Goal: Transaction & Acquisition: Purchase product/service

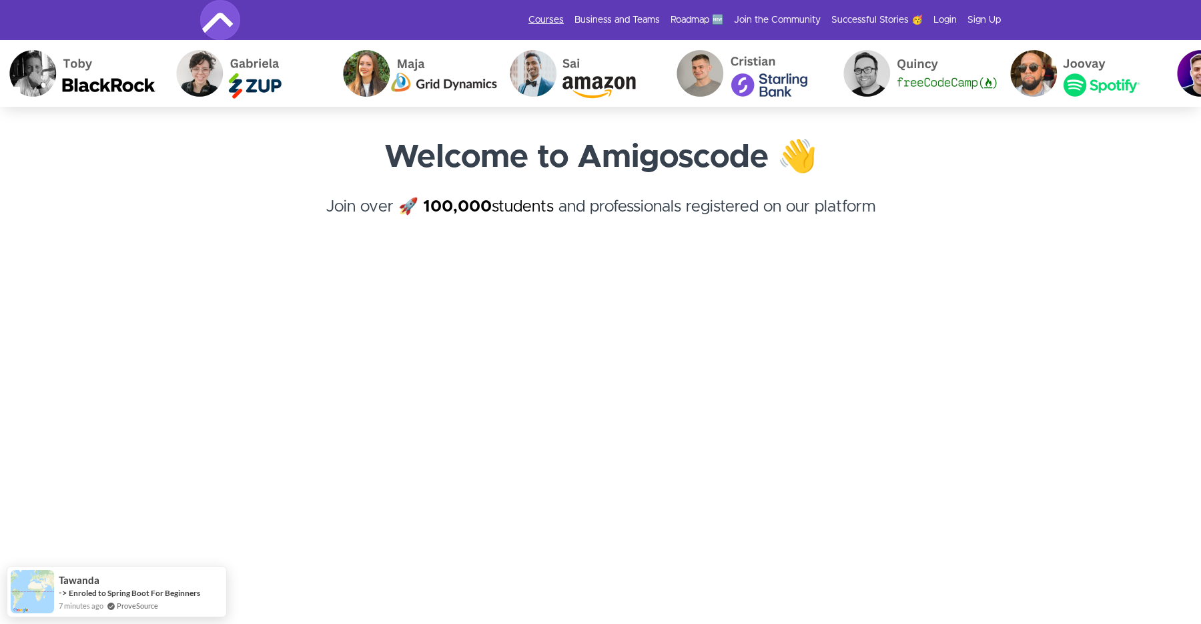
click at [553, 22] on link "Courses" at bounding box center [546, 19] width 35 height 13
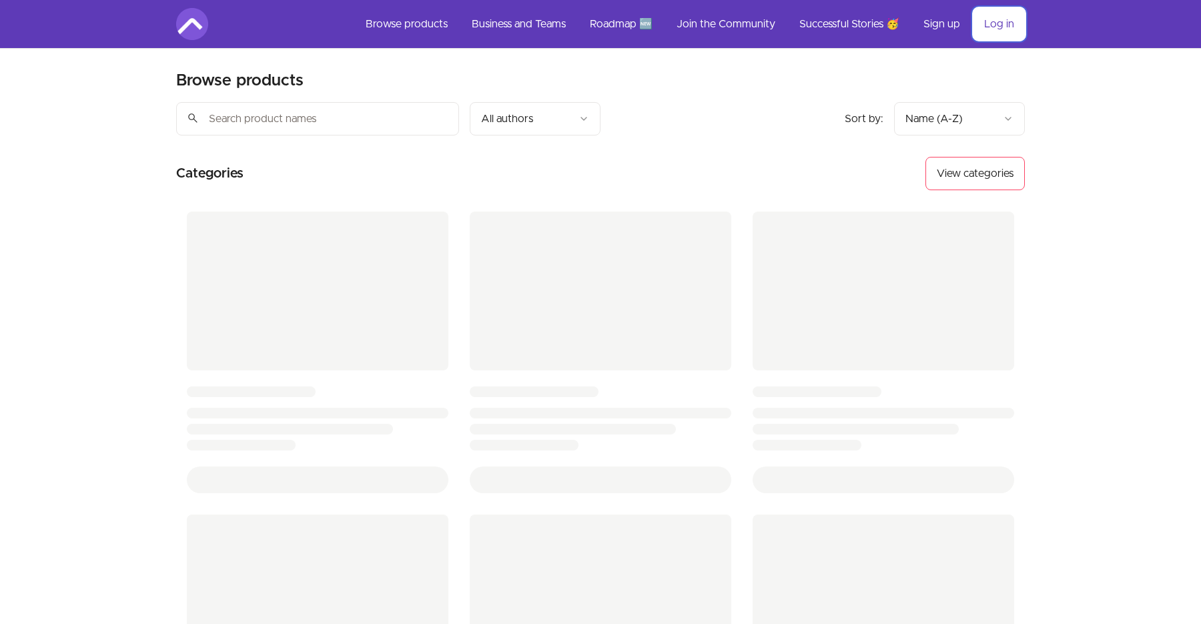
click at [1002, 22] on link "Log in" at bounding box center [999, 24] width 51 height 32
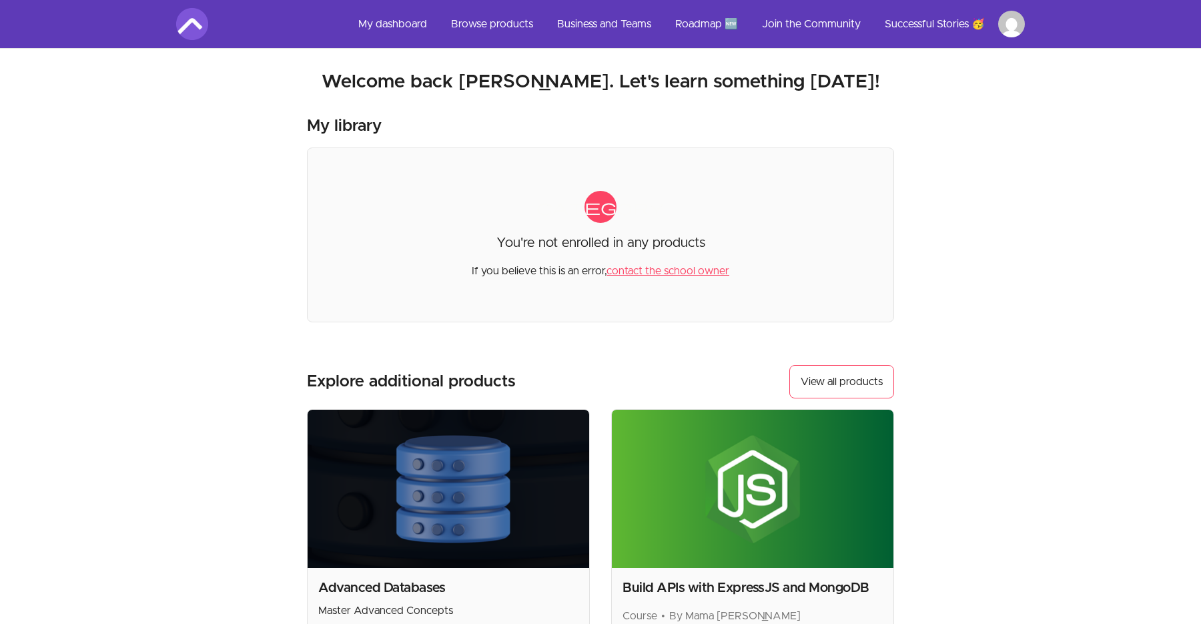
click at [192, 21] on img at bounding box center [192, 24] width 32 height 32
click at [387, 25] on link "My dashboard" at bounding box center [393, 24] width 90 height 32
click at [813, 382] on link "View all products" at bounding box center [842, 381] width 105 height 33
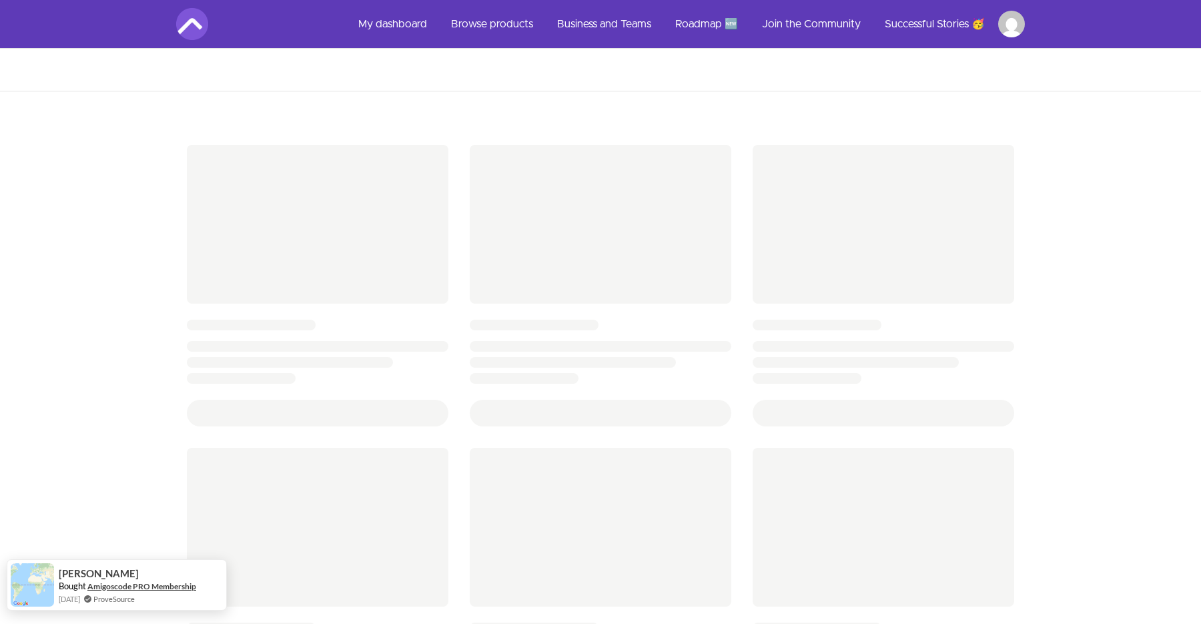
click at [149, 589] on link "Amigoscode PRO Membership" at bounding box center [141, 586] width 109 height 11
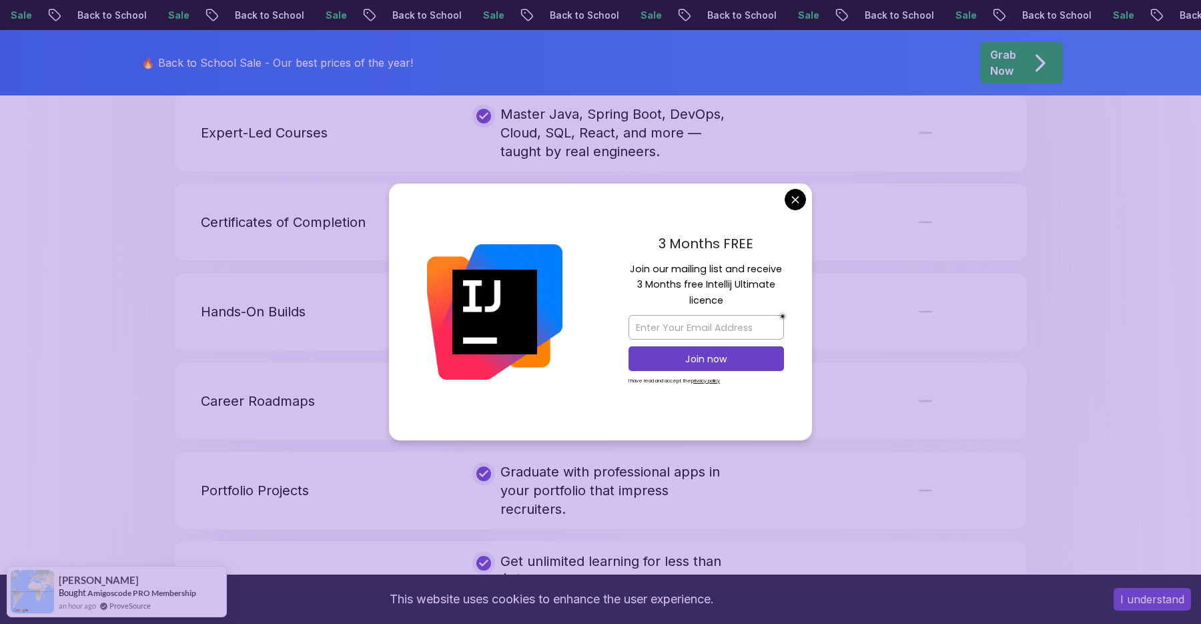
scroll to position [2646, 0]
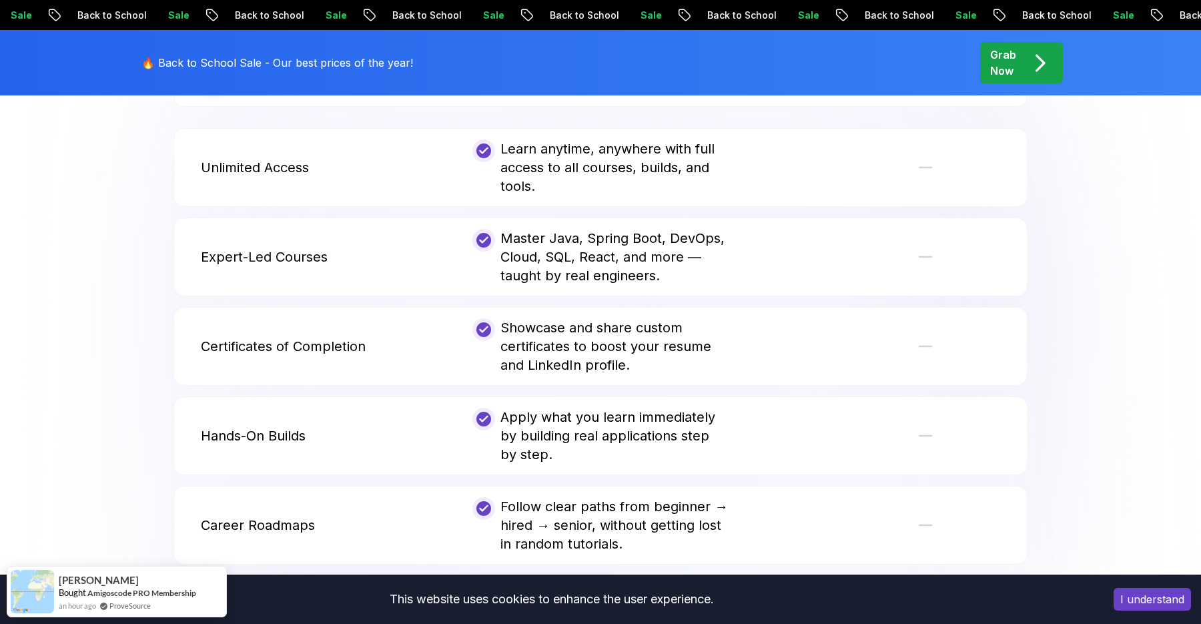
click at [792, 197] on body "Sale Back to School Sale Back to School Sale Back to School Sale Back to School…" at bounding box center [600, 207] width 1201 height 5707
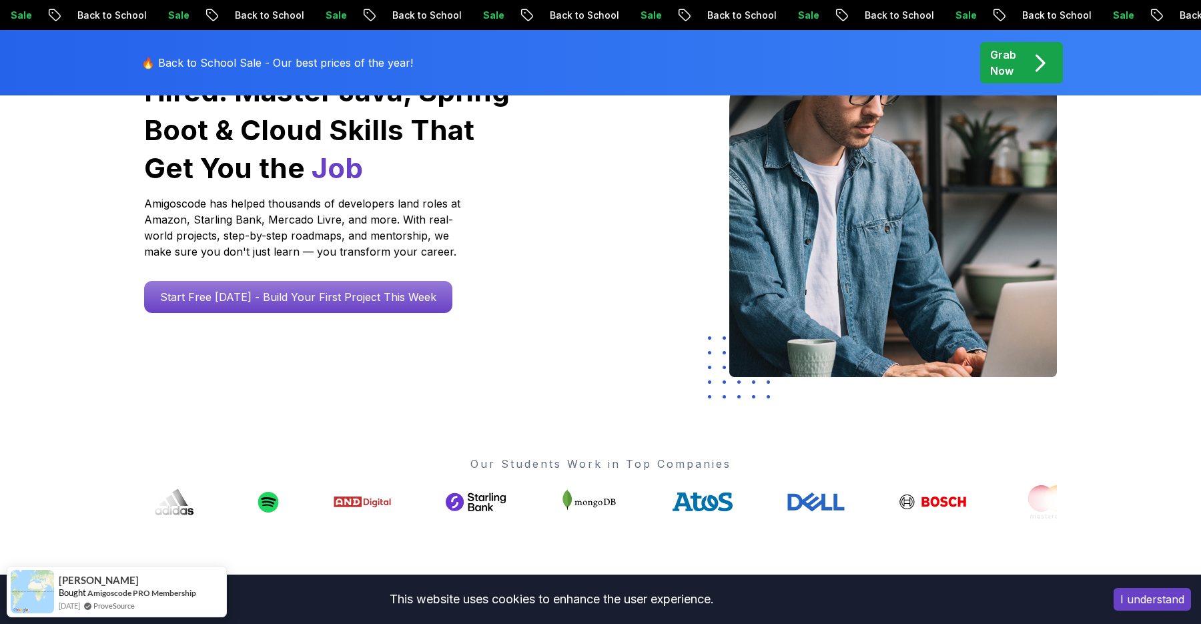
scroll to position [202, 0]
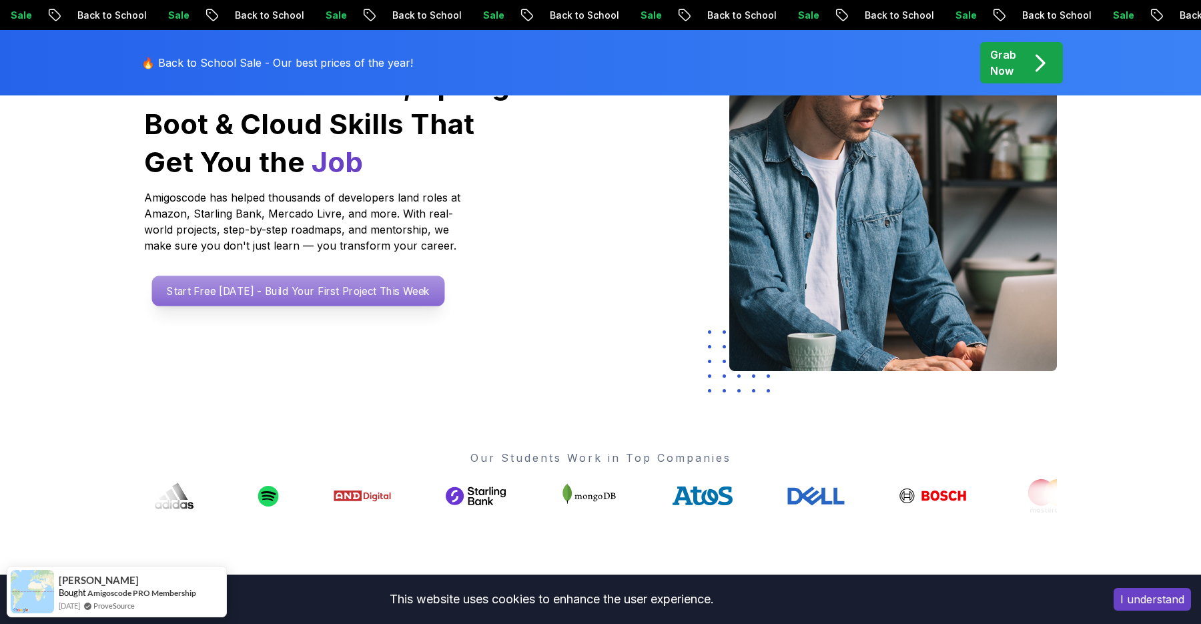
click at [329, 293] on p "Start Free [DATE] - Build Your First Project This Week" at bounding box center [298, 291] width 293 height 31
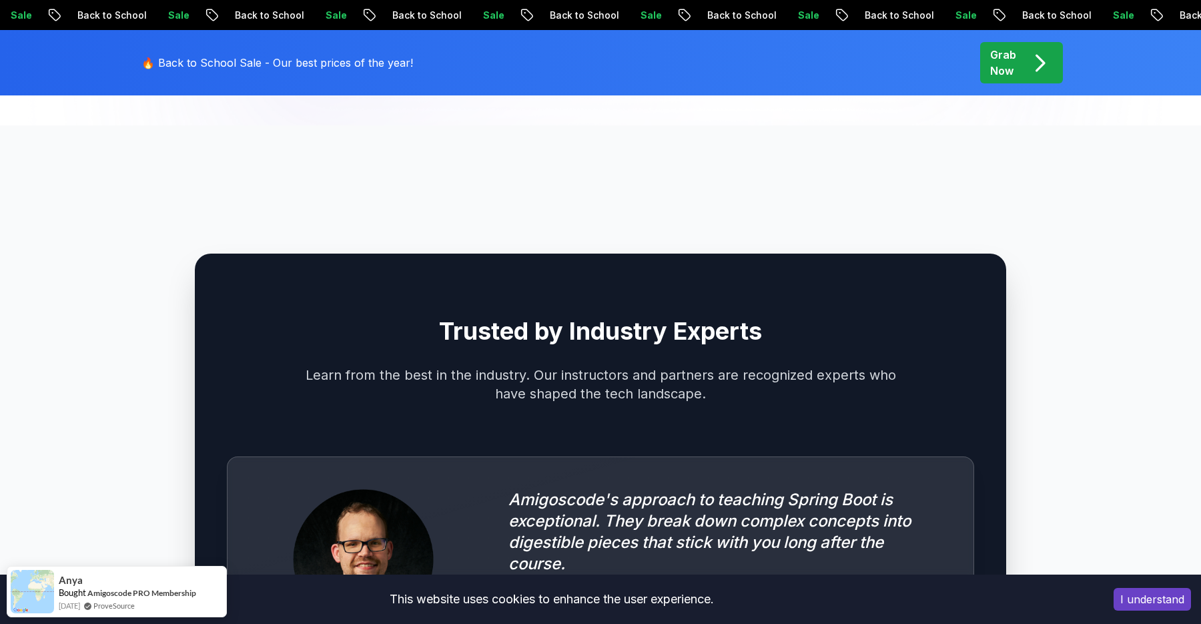
scroll to position [3410, 0]
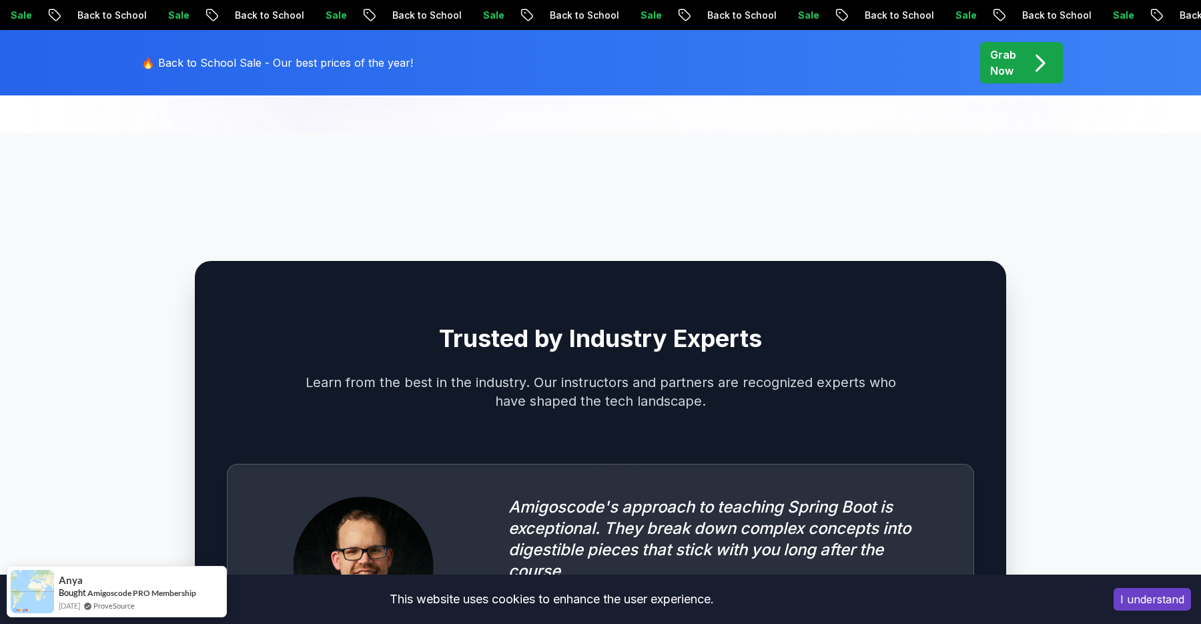
click at [309, 59] on p "🔥 Back to School Sale - Our best prices of the year!" at bounding box center [277, 63] width 272 height 16
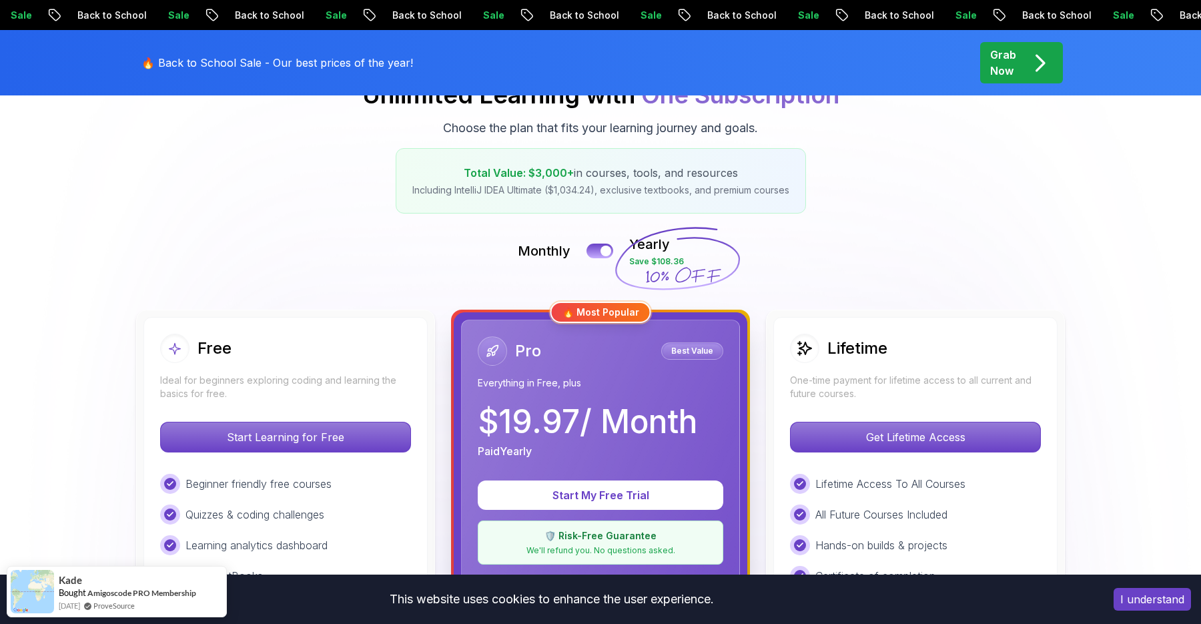
scroll to position [262, 0]
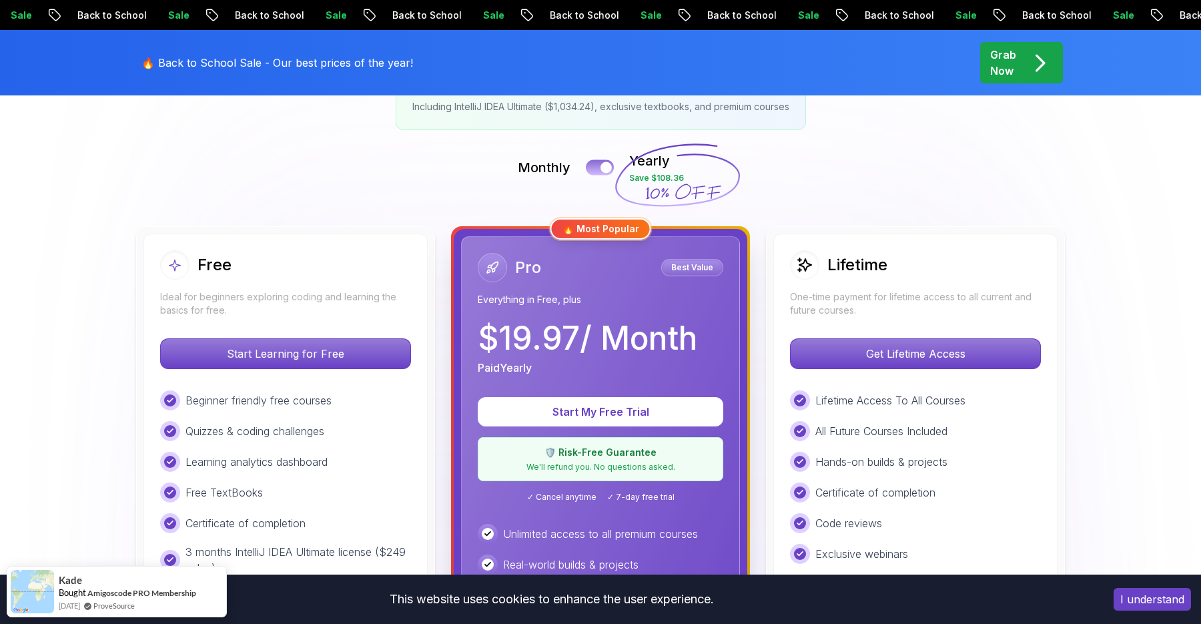
click at [598, 168] on button at bounding box center [600, 167] width 28 height 15
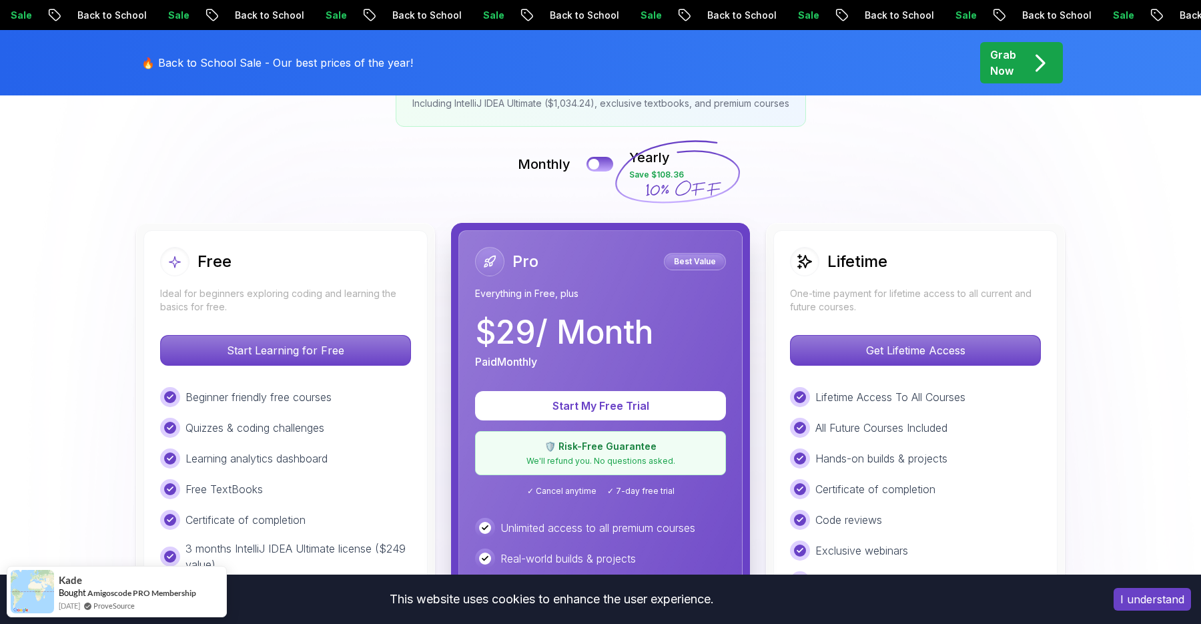
scroll to position [260, 0]
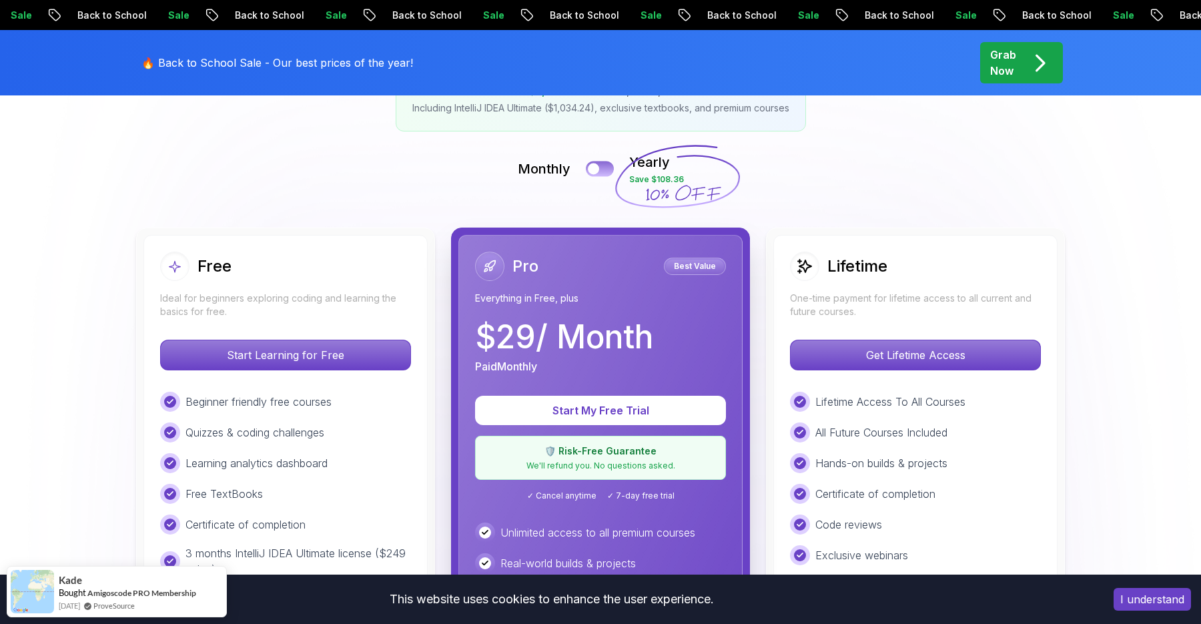
click at [605, 170] on button at bounding box center [600, 168] width 28 height 15
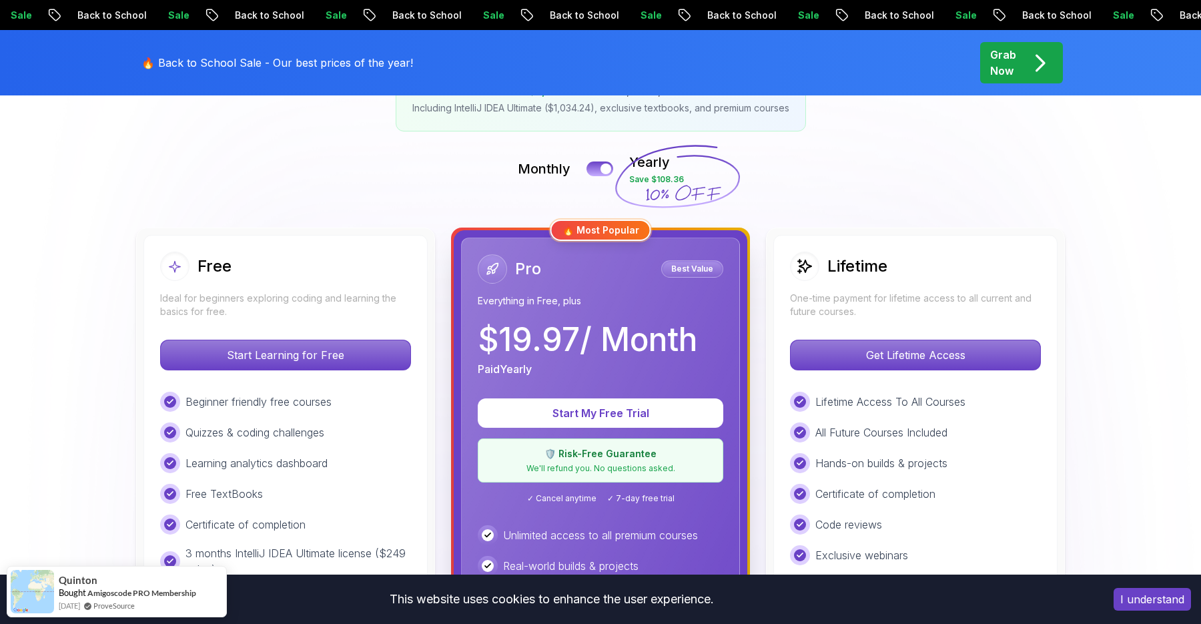
drag, startPoint x: 683, startPoint y: 181, endPoint x: 642, endPoint y: 181, distance: 41.4
click at [642, 181] on icon at bounding box center [677, 176] width 128 height 117
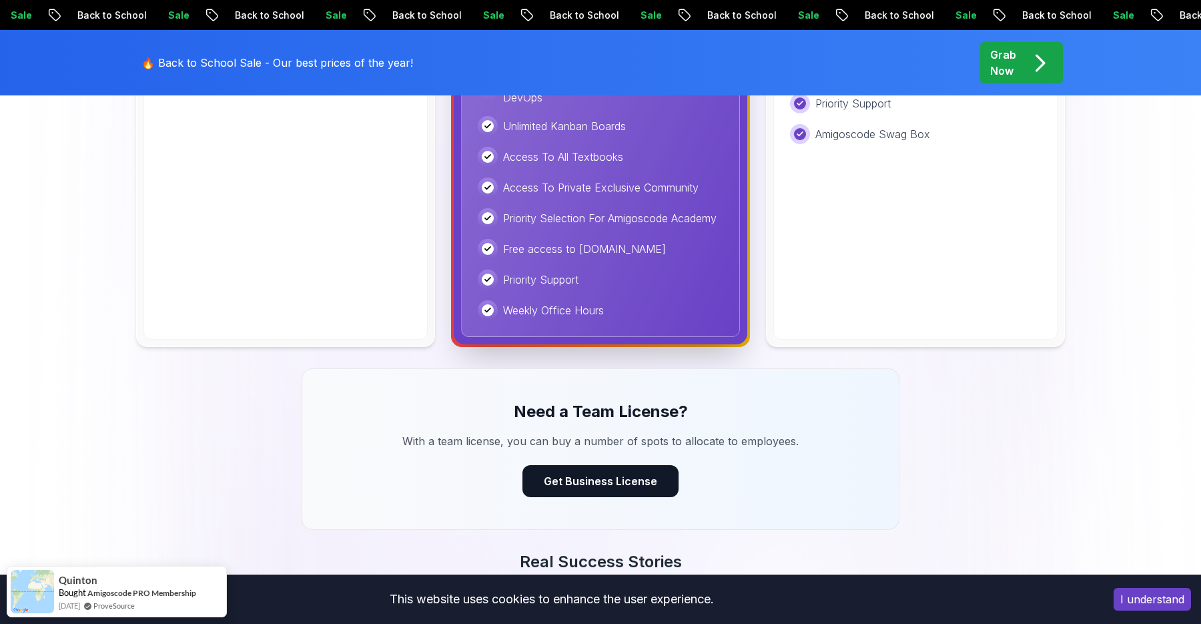
scroll to position [347, 0]
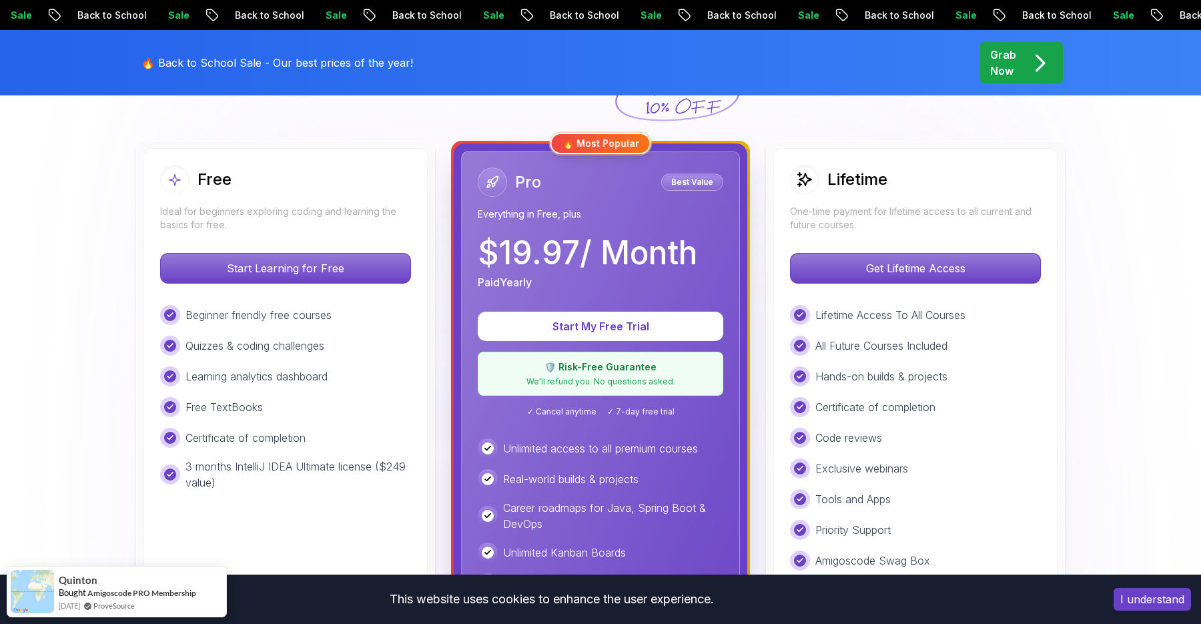
click at [693, 221] on div "Pro Best Value Everything in Free, plus $ 19.97 / Month Paid Yearly" at bounding box center [601, 229] width 246 height 123
click at [695, 186] on p "Best Value" at bounding box center [692, 182] width 58 height 13
click at [647, 242] on p "$ 19.97 / Month" at bounding box center [588, 253] width 220 height 32
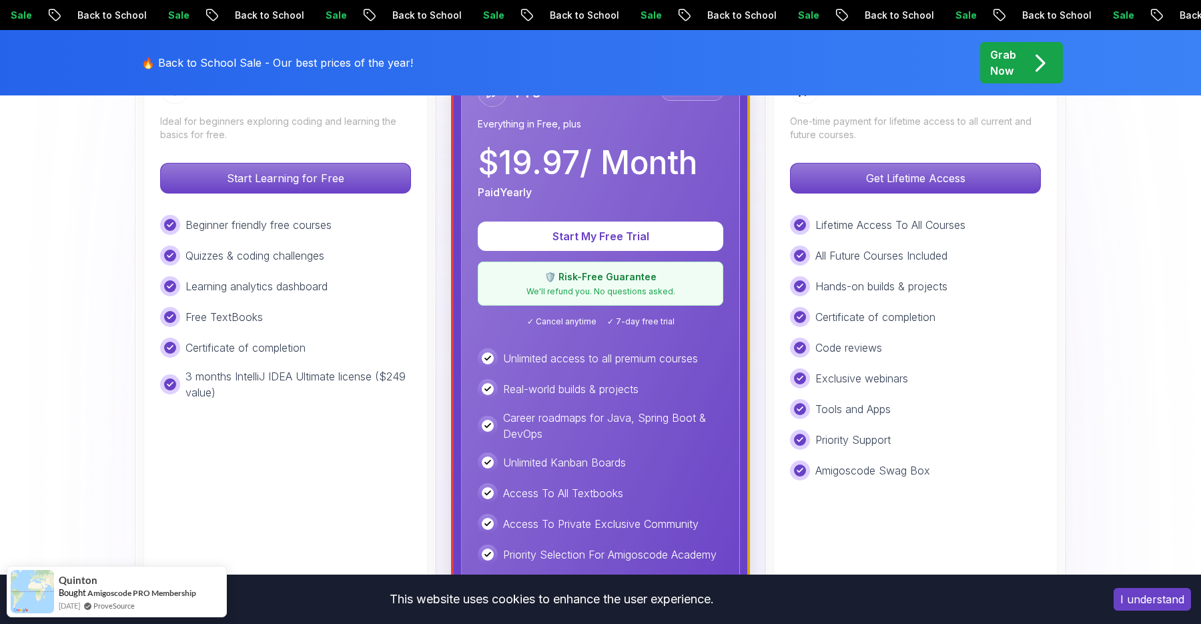
scroll to position [467, 0]
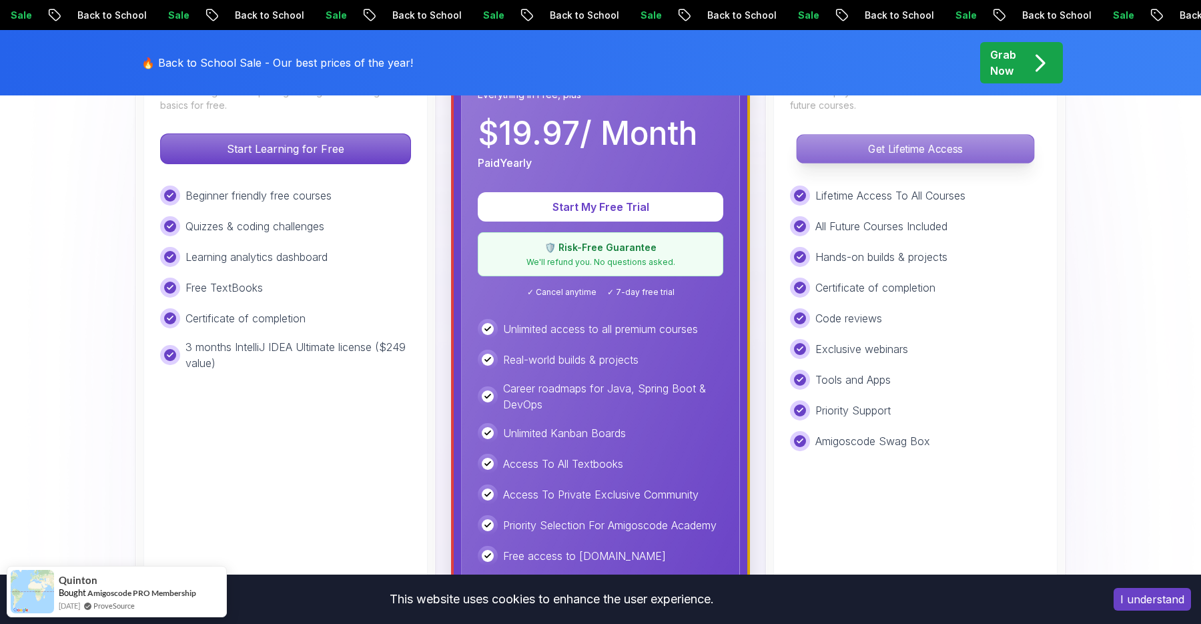
click at [877, 156] on p "Get Lifetime Access" at bounding box center [915, 149] width 237 height 28
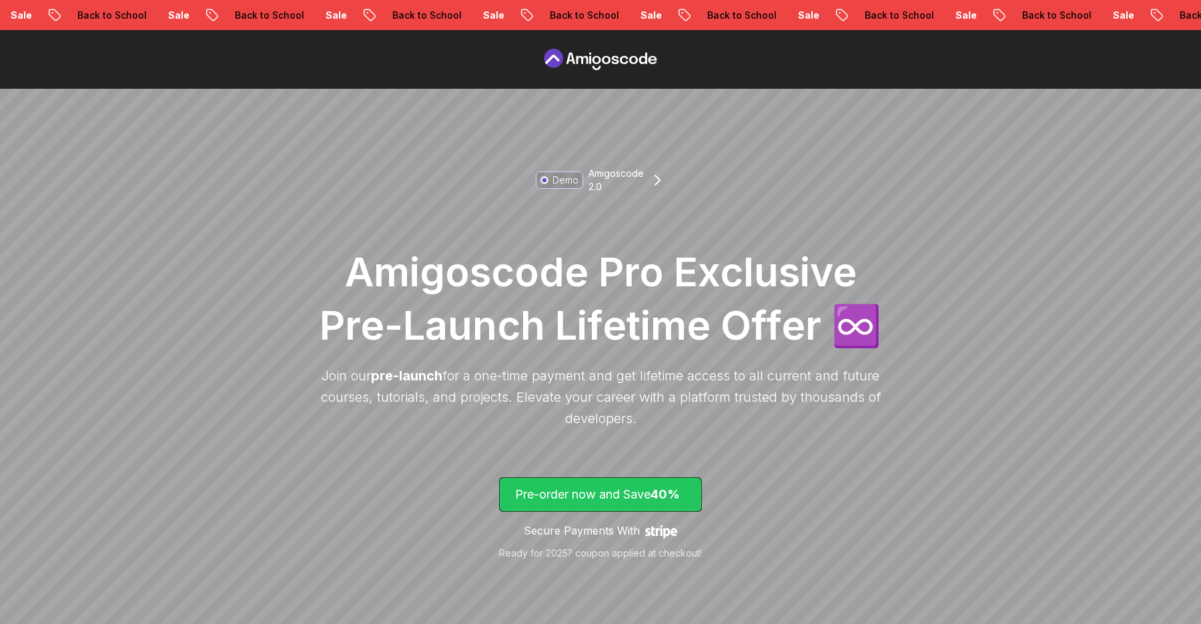
scroll to position [178, 0]
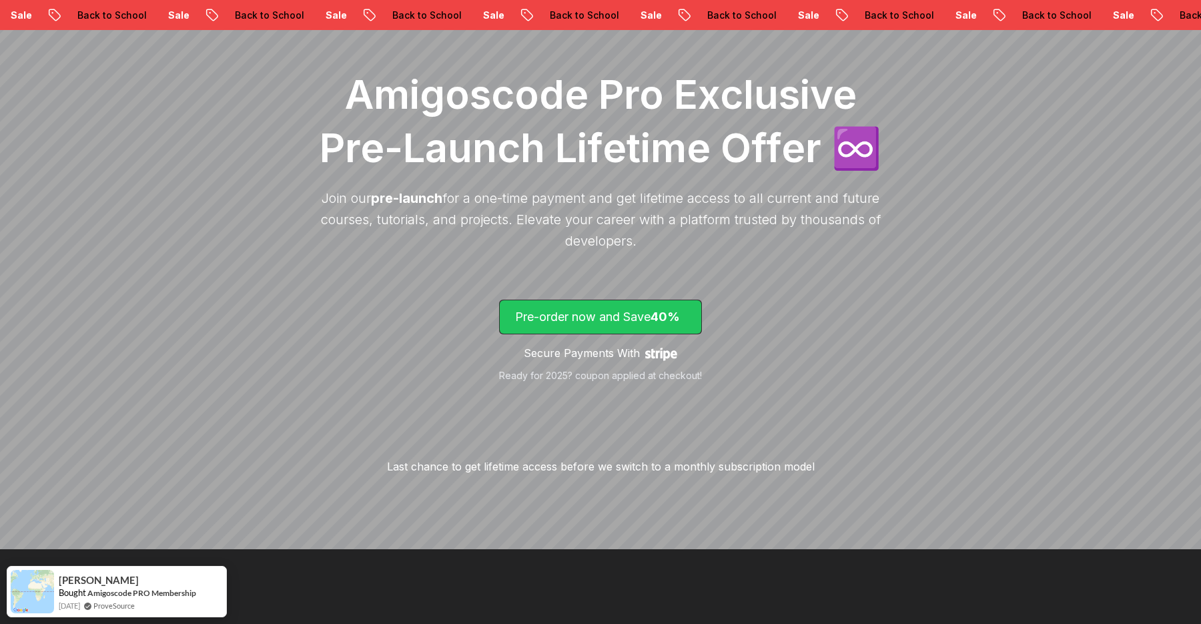
click at [547, 326] on span "lifetime-access" at bounding box center [601, 316] width 202 height 33
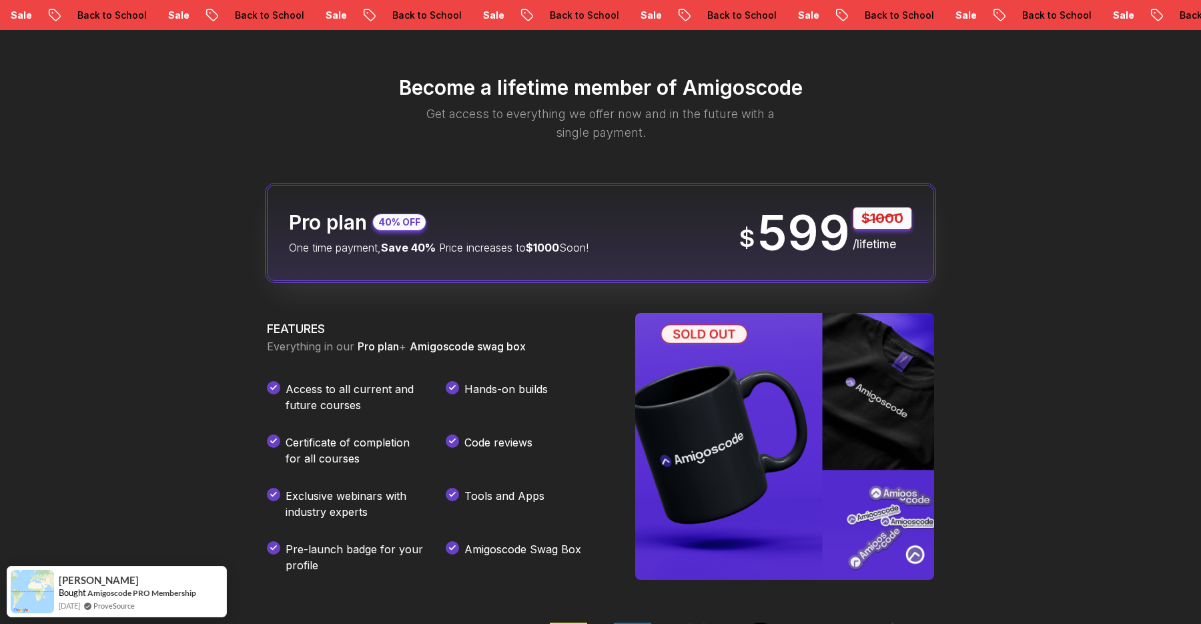
scroll to position [1581, 0]
click at [944, 245] on div "Become a lifetime member of Amigoscode Get access to everything we offer now an…" at bounding box center [600, 491] width 801 height 983
click at [910, 157] on div "Become a lifetime member of Amigoscode Get access to everything we offer now an…" at bounding box center [600, 491] width 801 height 983
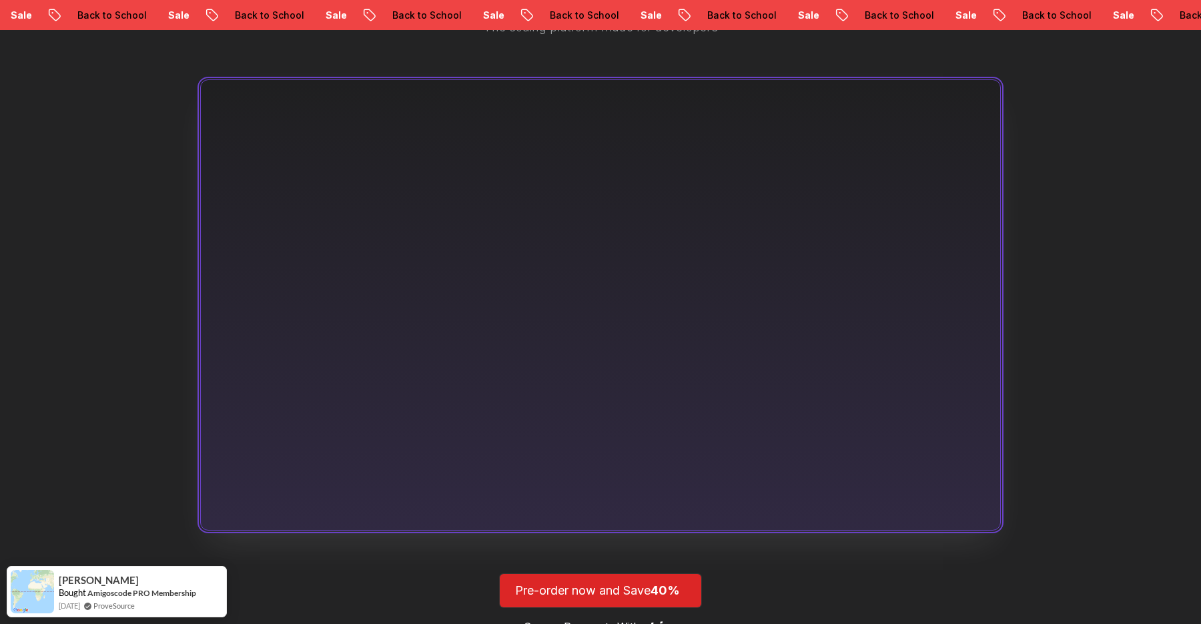
scroll to position [0, 0]
